Goal: Find specific page/section: Find specific page/section

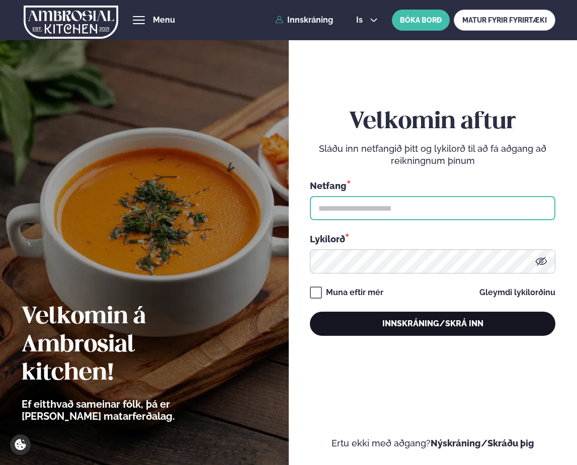
type input "**********"
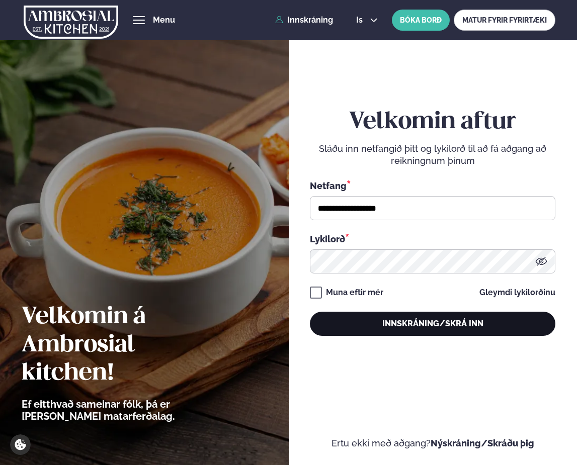
click at [390, 325] on button "Innskráning/Skrá inn" at bounding box center [433, 324] width 246 height 24
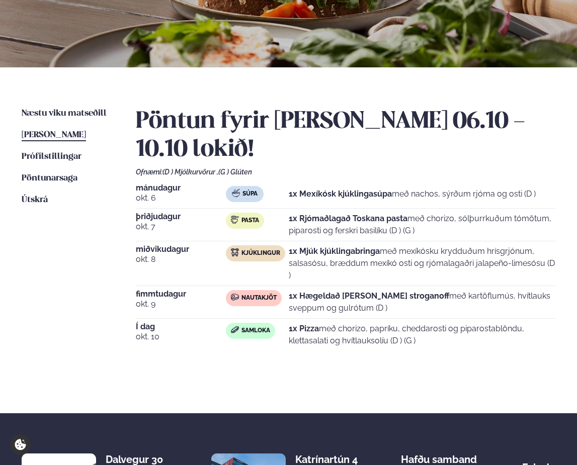
scroll to position [151, 0]
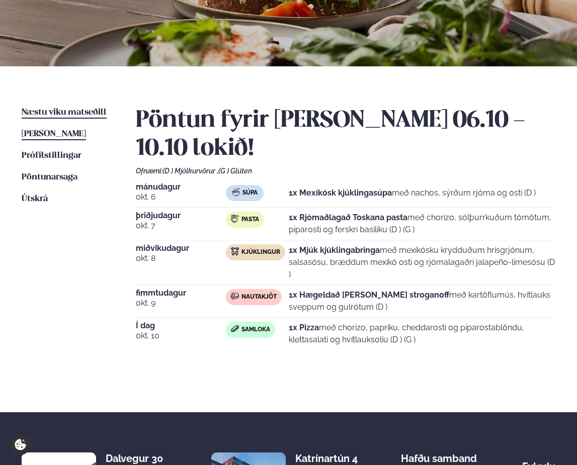
click at [77, 109] on span "Næstu viku matseðill" at bounding box center [64, 112] width 85 height 9
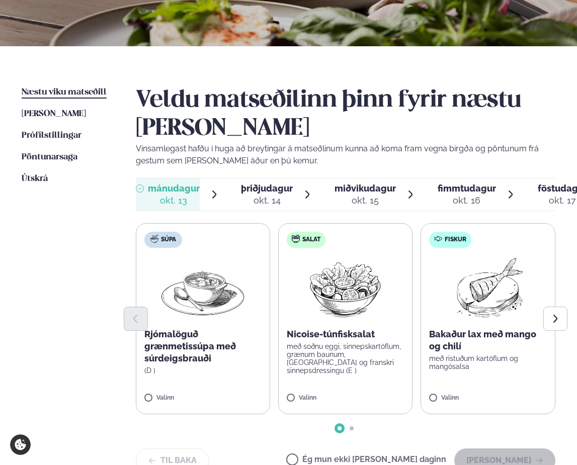
scroll to position [201, 0]
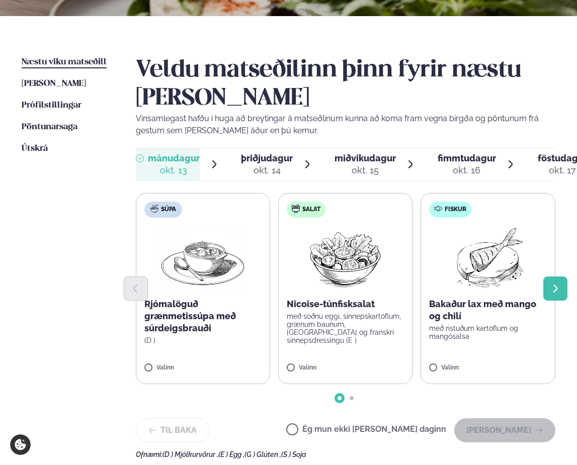
click at [556, 290] on icon "Next slide" at bounding box center [555, 289] width 4 height 8
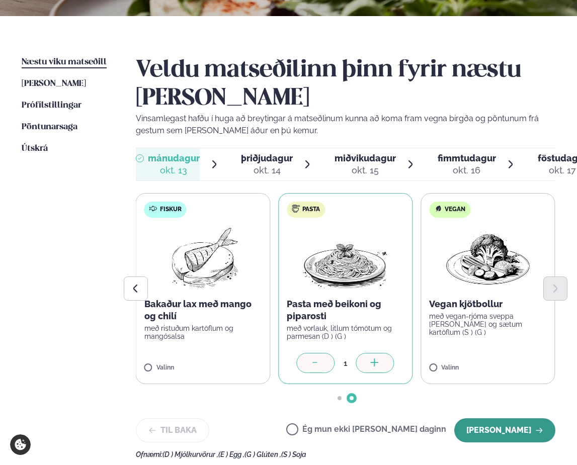
click at [508, 430] on button "[PERSON_NAME]" at bounding box center [504, 431] width 101 height 24
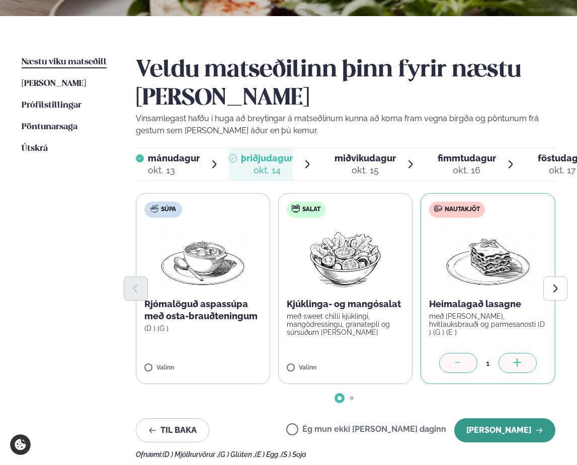
click at [504, 430] on button "[PERSON_NAME]" at bounding box center [504, 431] width 101 height 24
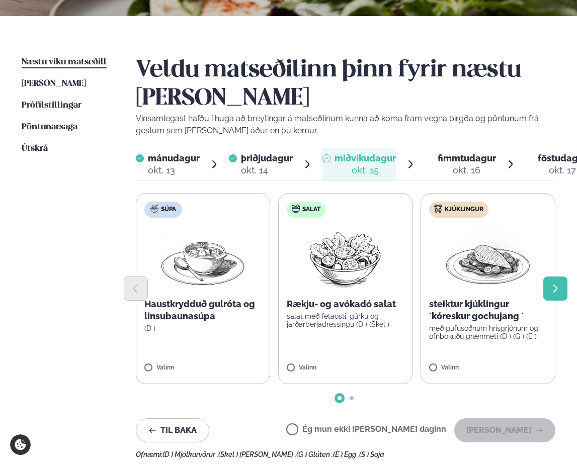
click at [555, 286] on icon "Next slide" at bounding box center [555, 289] width 4 height 8
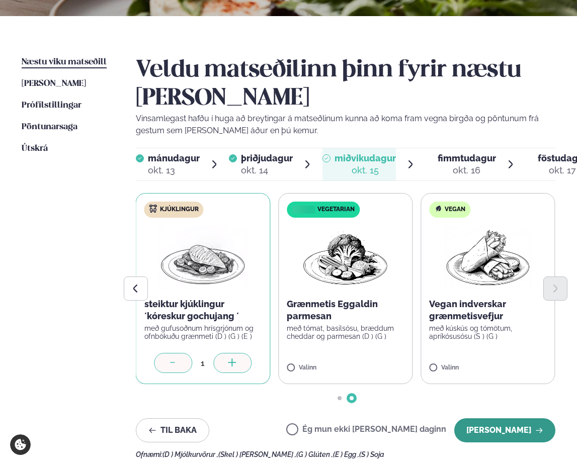
click at [495, 424] on button "[PERSON_NAME]" at bounding box center [504, 431] width 101 height 24
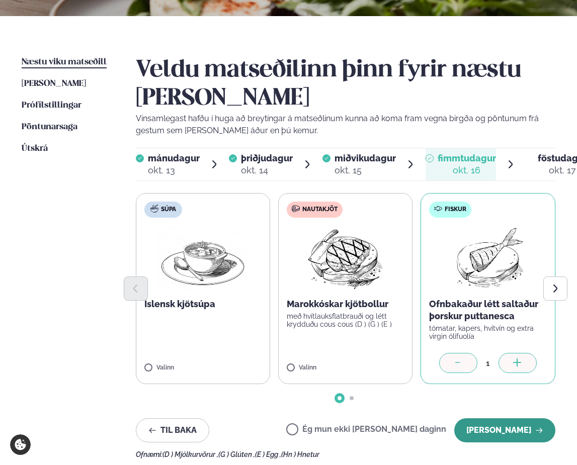
click at [503, 433] on button "[PERSON_NAME]" at bounding box center [504, 431] width 101 height 24
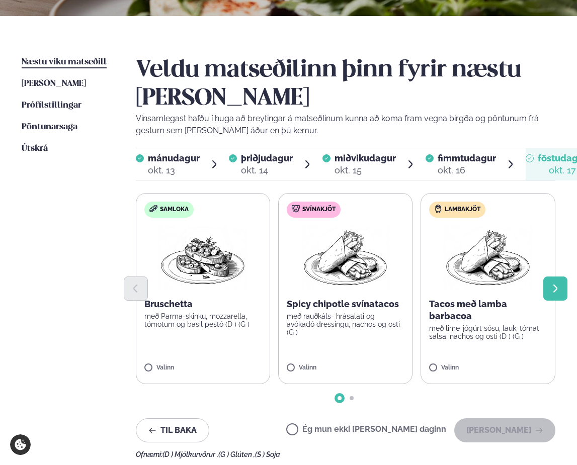
click at [548, 293] on button "Next slide" at bounding box center [555, 289] width 24 height 24
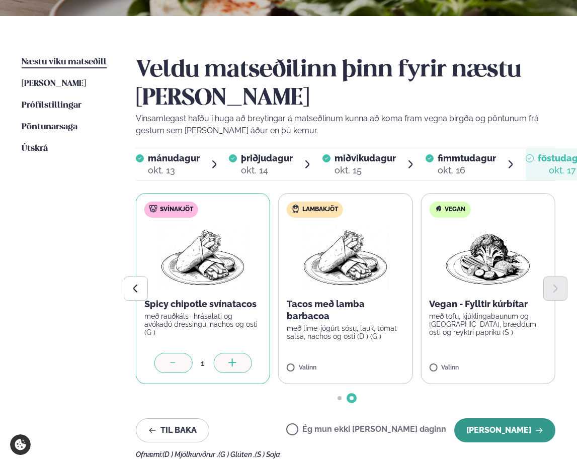
click at [536, 422] on button "[PERSON_NAME]" at bounding box center [504, 431] width 101 height 24
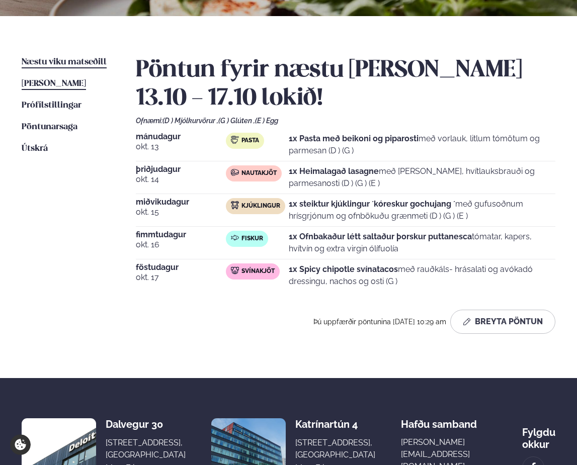
click at [63, 83] on span "[PERSON_NAME]" at bounding box center [54, 83] width 64 height 9
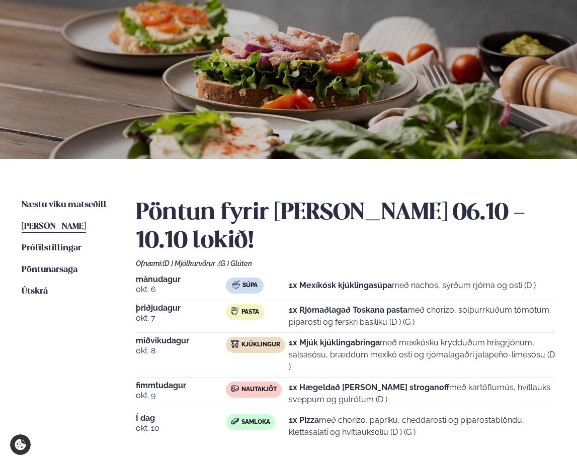
scroll to position [151, 0]
